Goal: Obtain resource: Download file/media

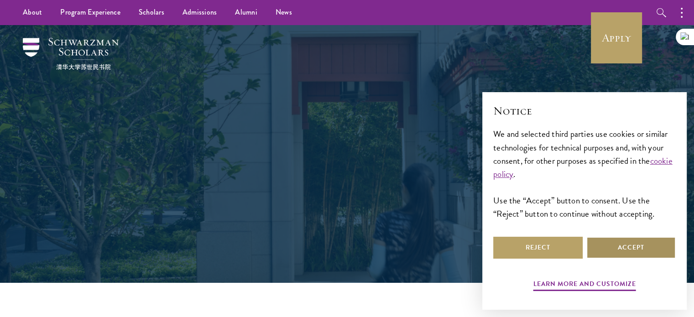
click at [631, 246] on button "Accept" at bounding box center [630, 248] width 89 height 22
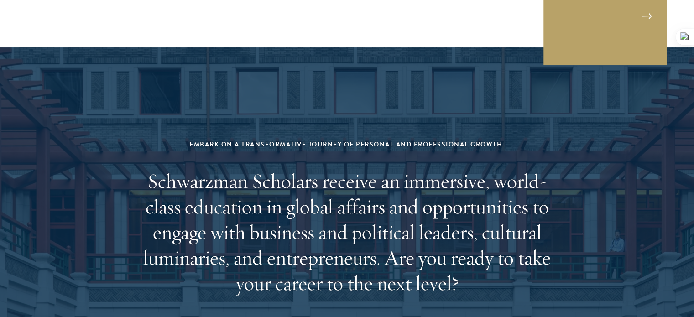
scroll to position [3694, 0]
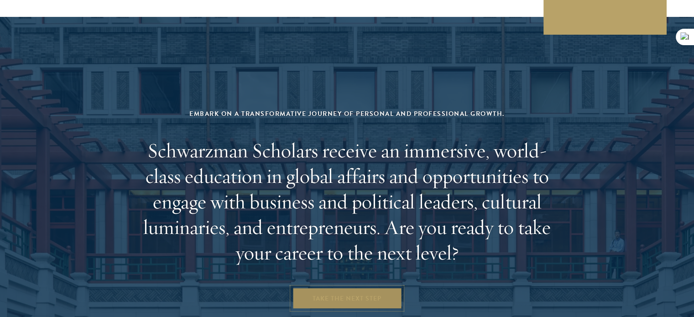
click at [357, 287] on link "Take the Next Step" at bounding box center [347, 298] width 110 height 22
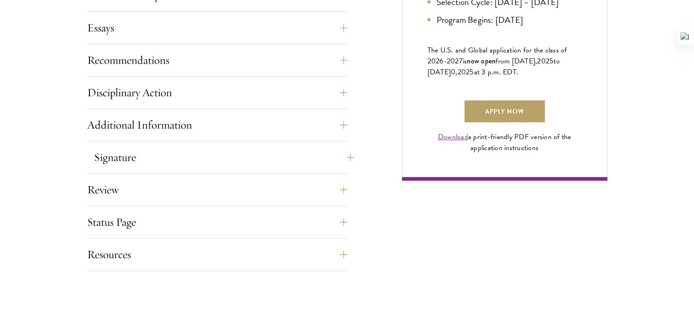
scroll to position [684, 0]
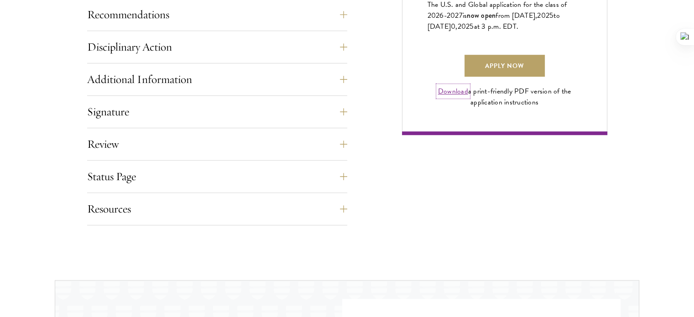
click at [452, 97] on link "Download" at bounding box center [453, 91] width 30 height 11
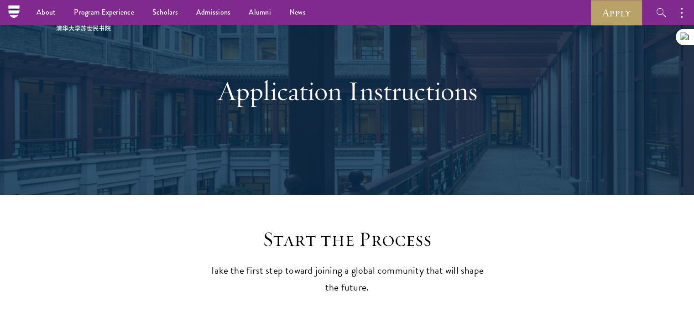
scroll to position [0, 0]
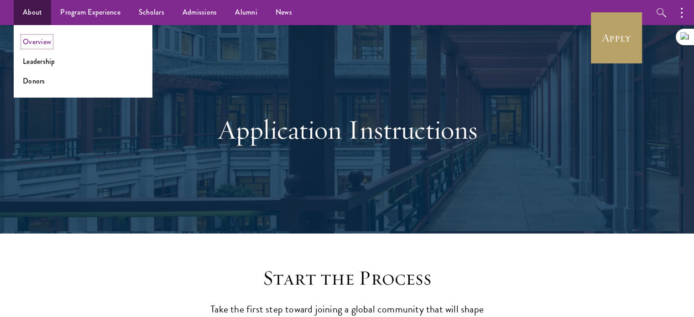
click at [45, 42] on link "Overview" at bounding box center [37, 41] width 28 height 10
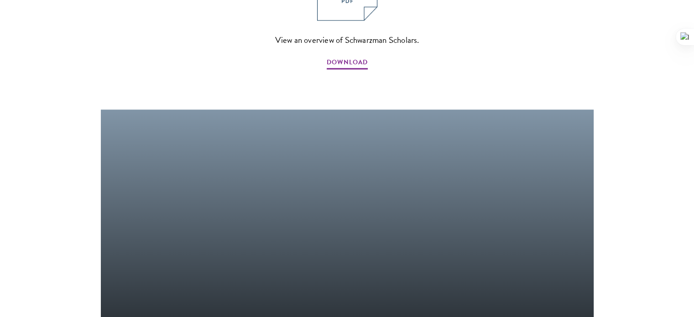
scroll to position [1140, 0]
